Goal: Navigation & Orientation: Find specific page/section

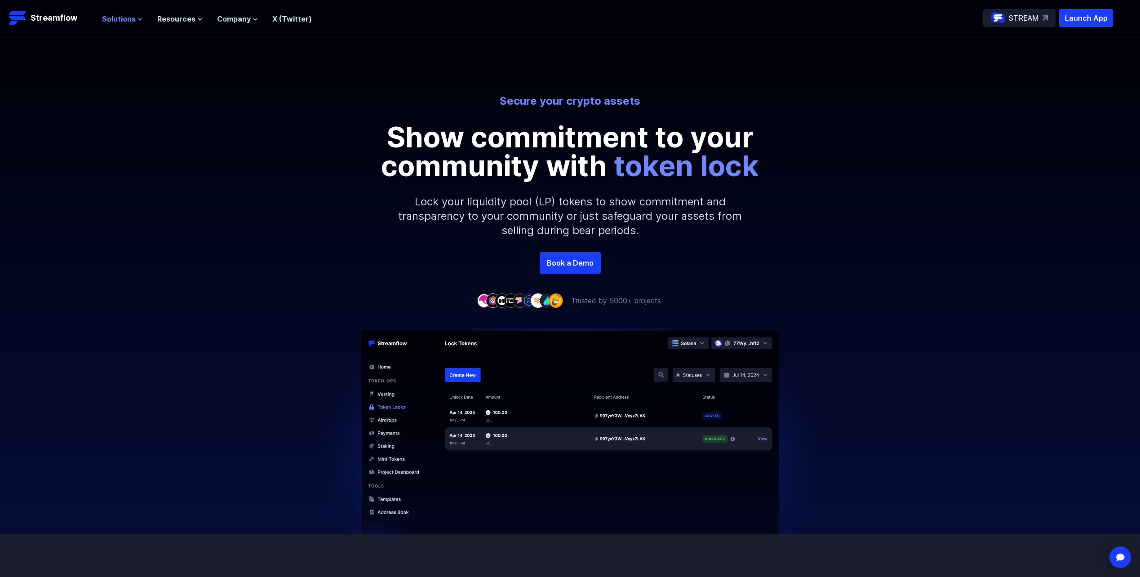
click at [140, 22] on icon at bounding box center [140, 19] width 5 height 5
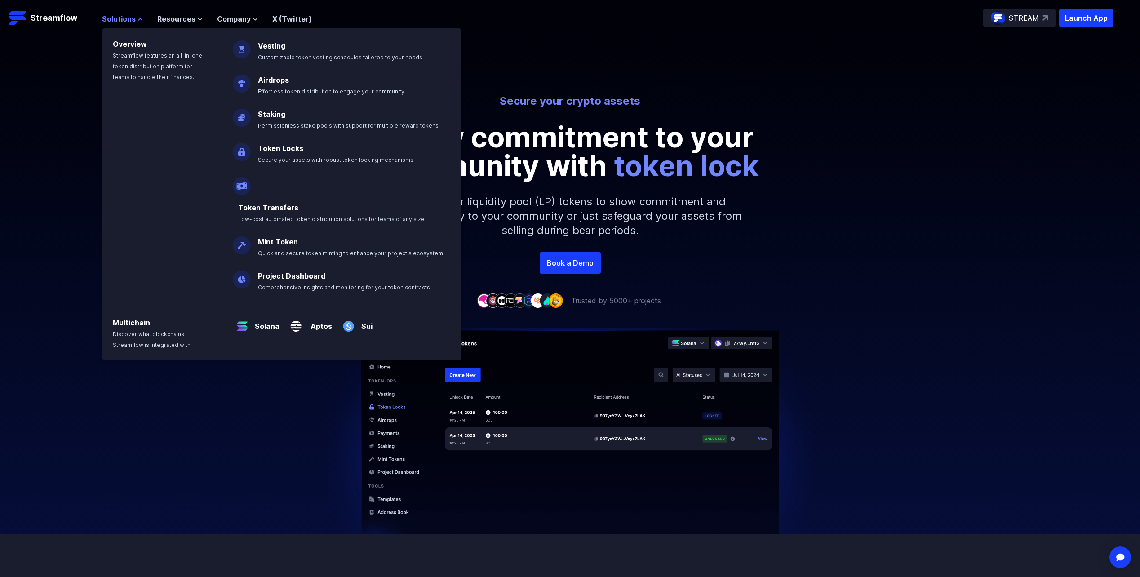
click at [140, 22] on icon at bounding box center [140, 19] width 5 height 5
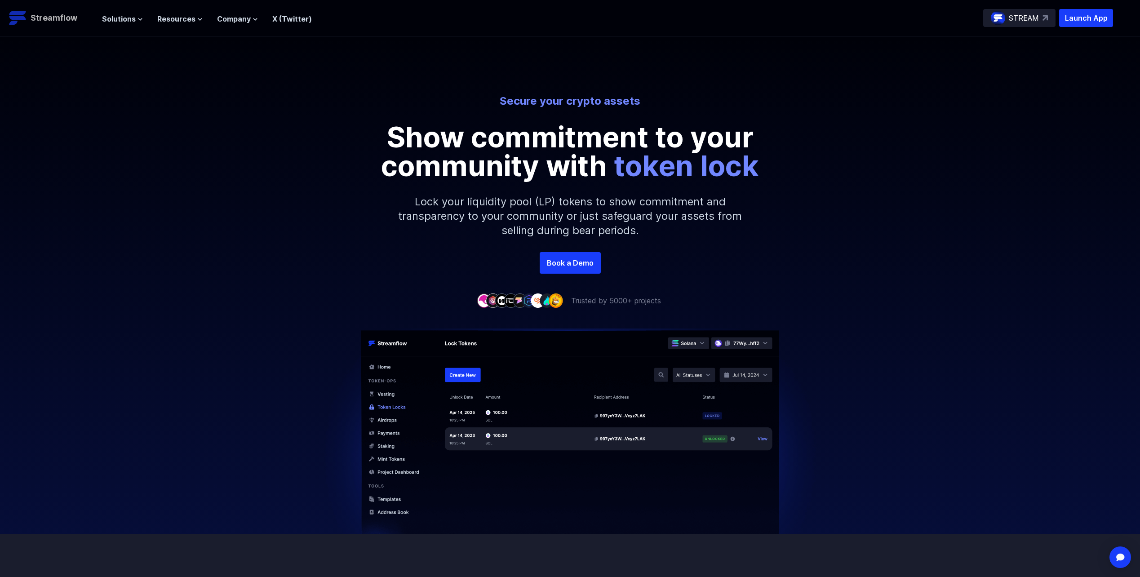
click at [61, 18] on p "Streamflow" at bounding box center [54, 18] width 47 height 13
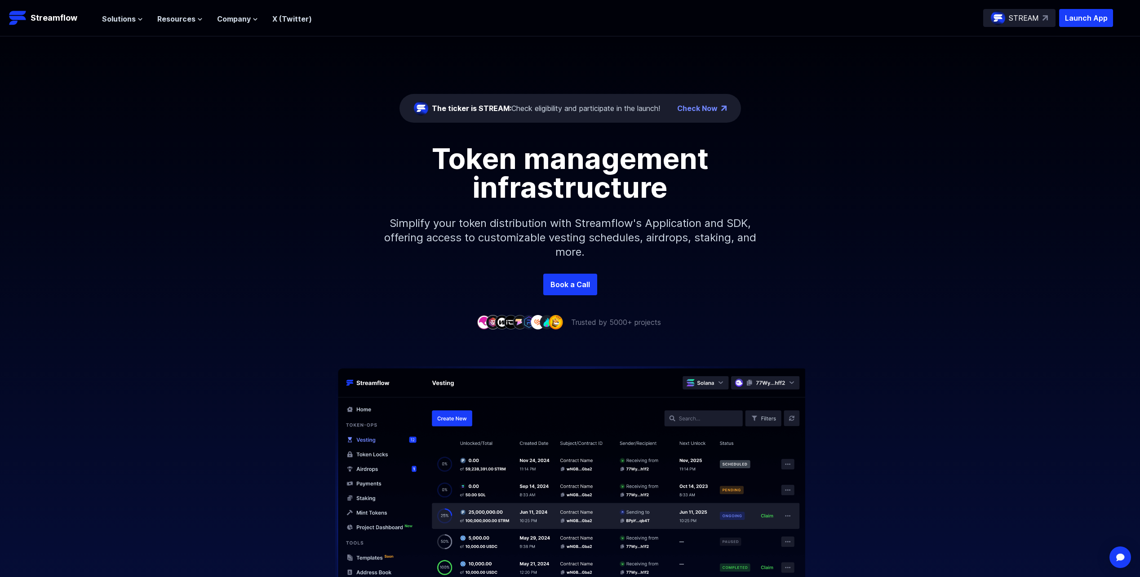
click at [540, 110] on div "The ticker is STREAM: Check eligibility and participate in the launch!" at bounding box center [546, 108] width 228 height 11
click at [579, 106] on div "The ticker is STREAM: Check eligibility and participate in the launch!" at bounding box center [546, 108] width 228 height 11
click at [634, 109] on div "The ticker is STREAM: Check eligibility and participate in the launch!" at bounding box center [546, 108] width 228 height 11
click at [844, 162] on div "Token management infrastructure Simplify your token distribution with Streamflo…" at bounding box center [570, 208] width 1140 height 129
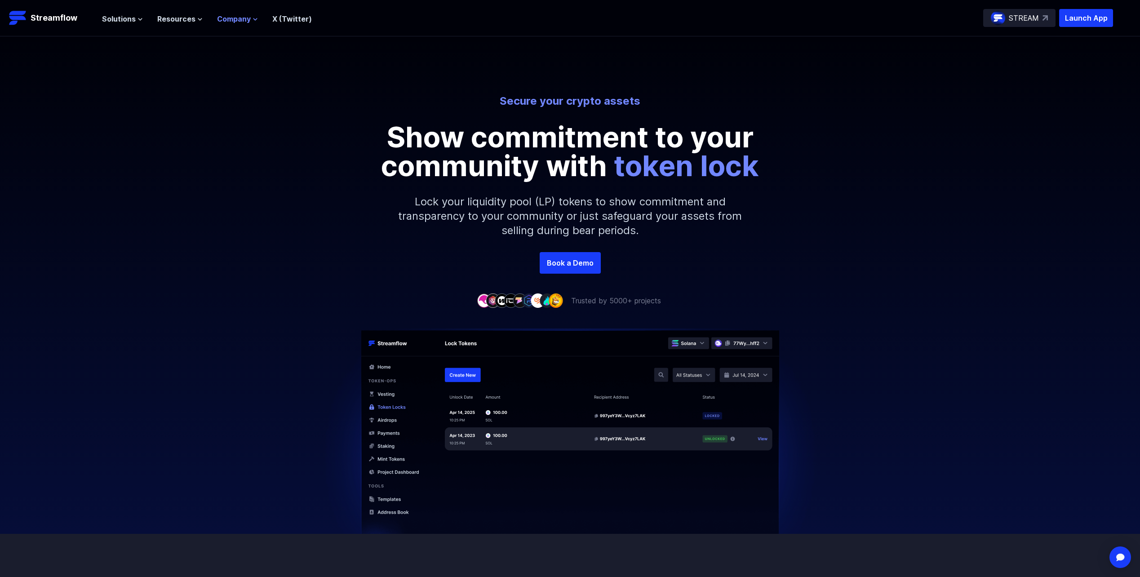
click at [254, 21] on icon at bounding box center [255, 19] width 5 height 5
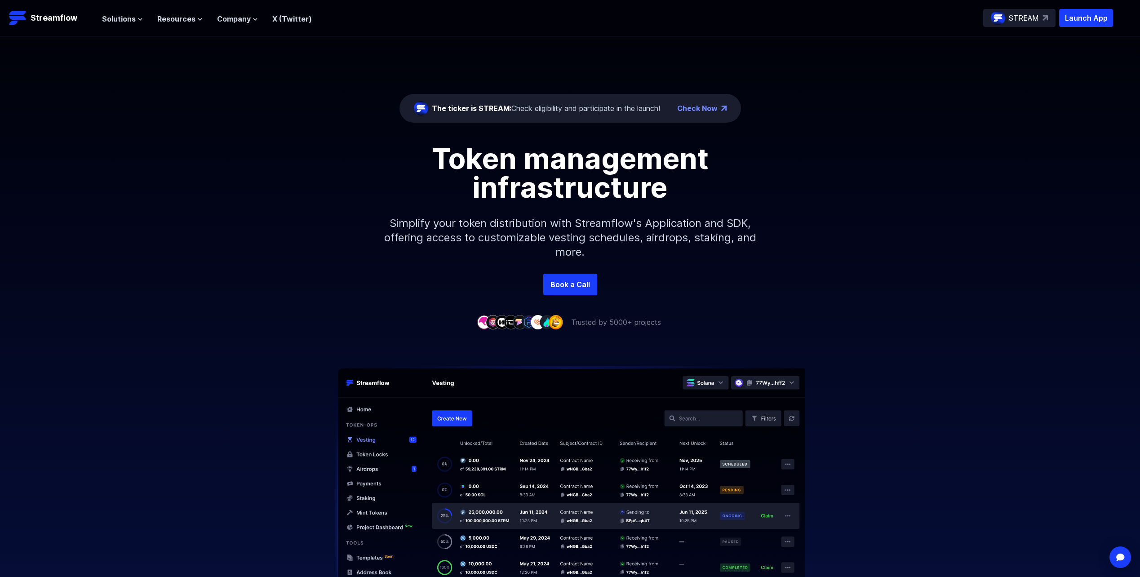
click at [609, 110] on div "The ticker is STREAM: Check eligibility and participate in the launch!" at bounding box center [546, 108] width 228 height 11
click at [684, 110] on link "Check Now" at bounding box center [697, 108] width 40 height 11
click at [117, 26] on div "Solutions Overview Streamflow features an all-in-one token distribution platfor…" at bounding box center [207, 18] width 210 height 18
click at [120, 22] on span "Solutions" at bounding box center [119, 18] width 34 height 11
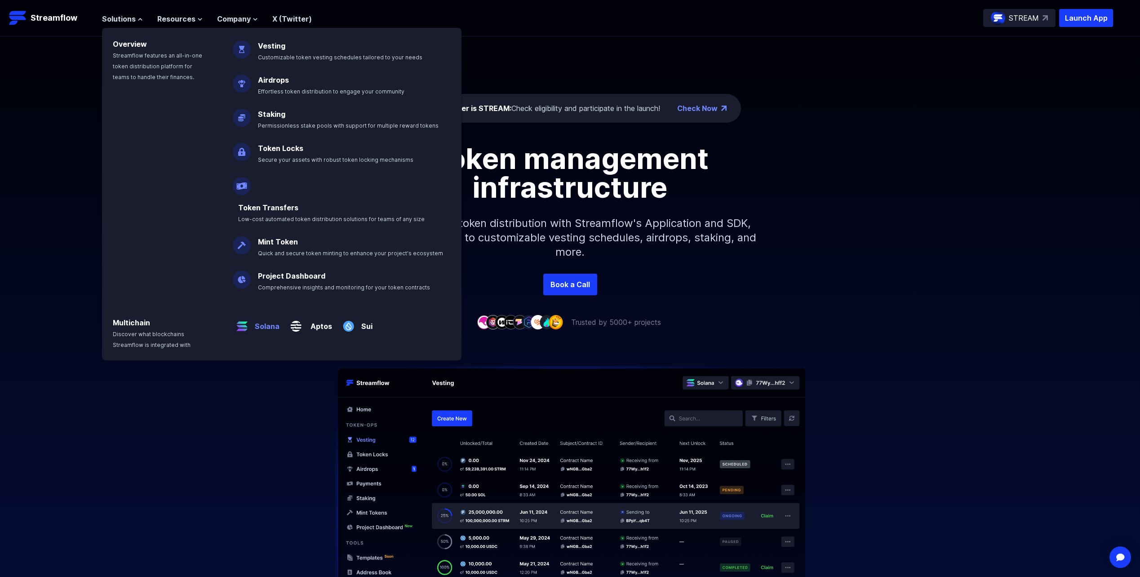
click at [262, 314] on p "Solana" at bounding box center [265, 323] width 28 height 18
